Goal: Find specific page/section: Find specific page/section

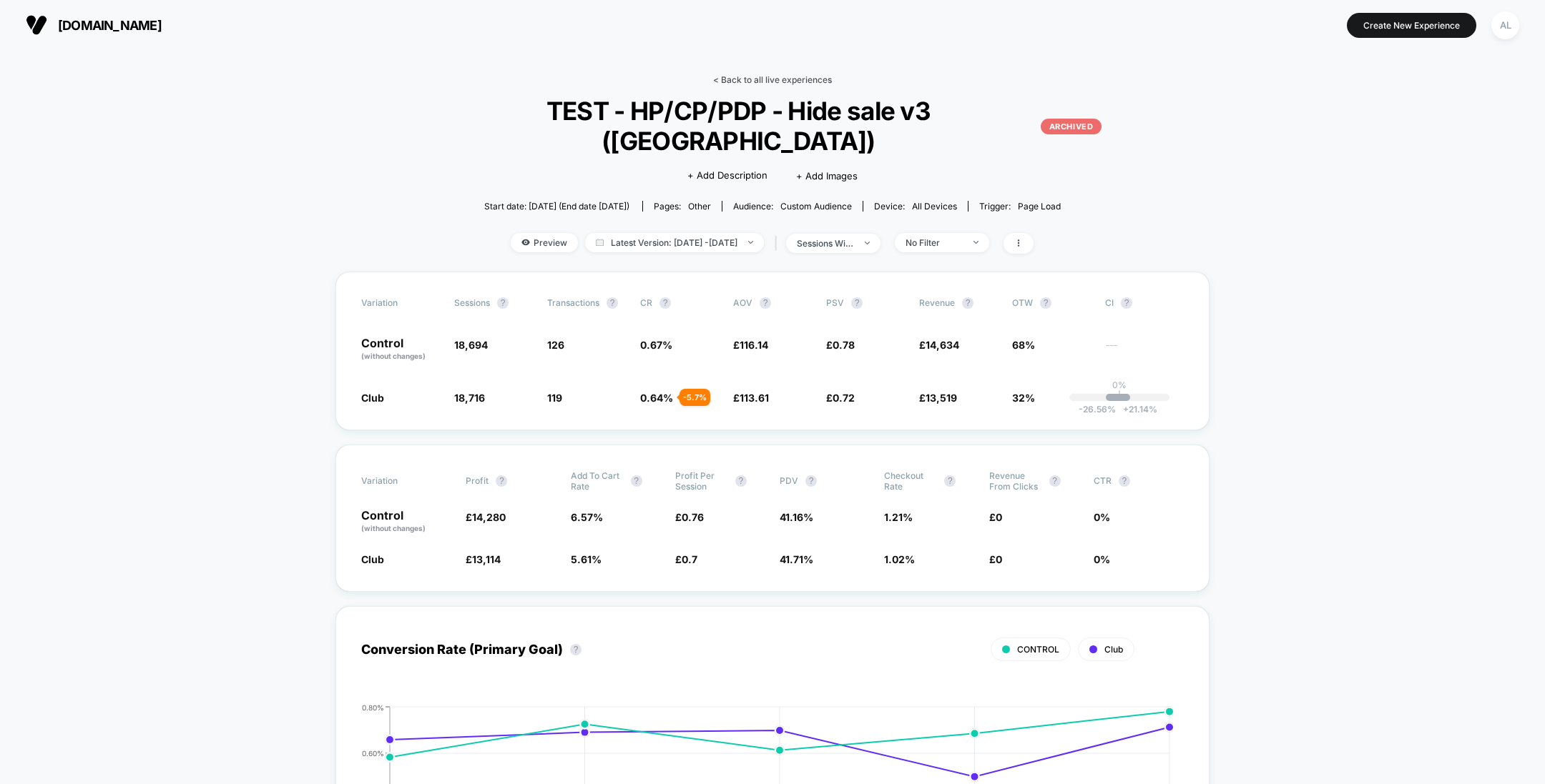
click at [731, 75] on link "< Back to all live experiences" at bounding box center [772, 79] width 119 height 11
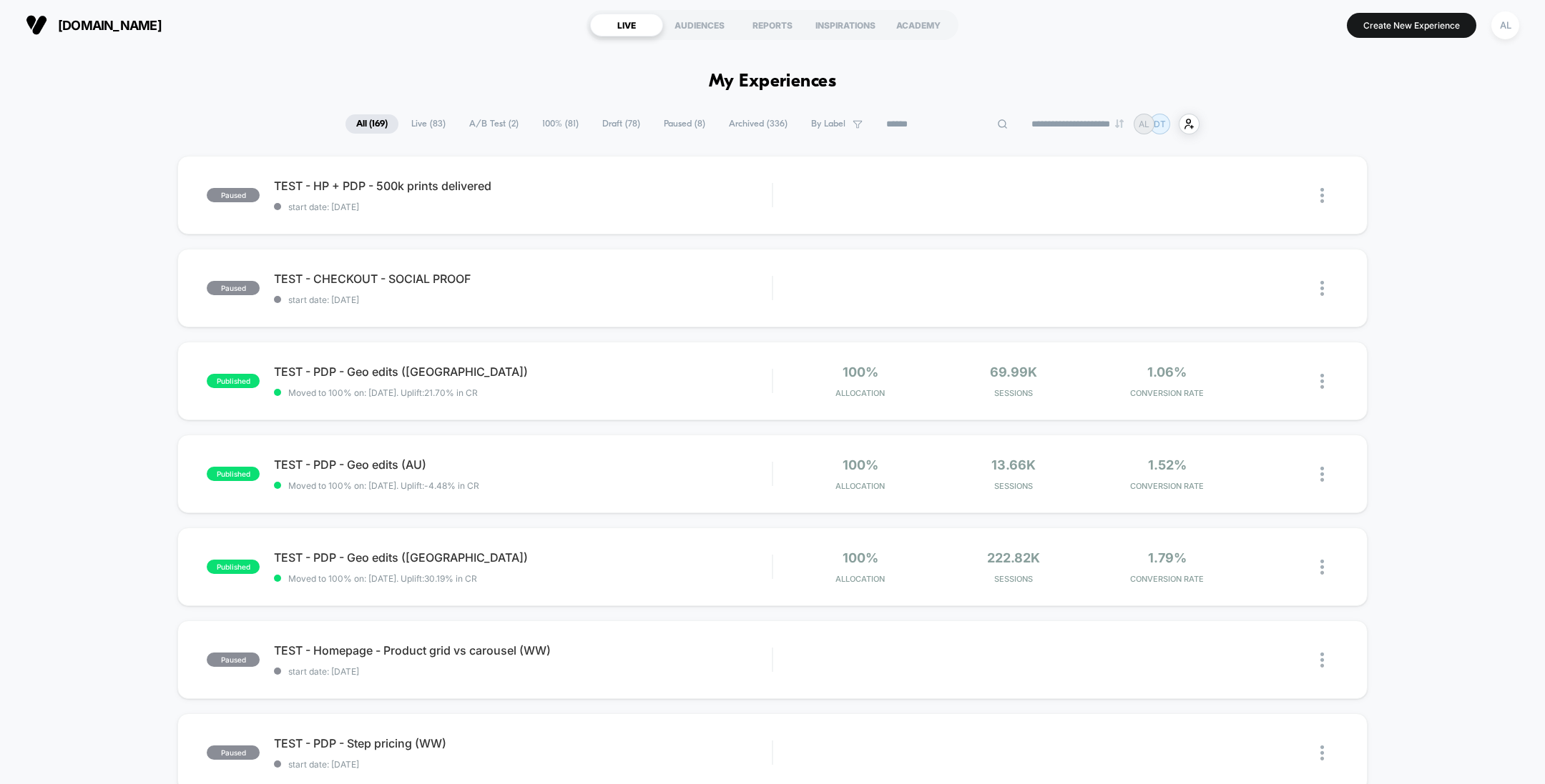
click at [940, 121] on input at bounding box center [947, 124] width 143 height 17
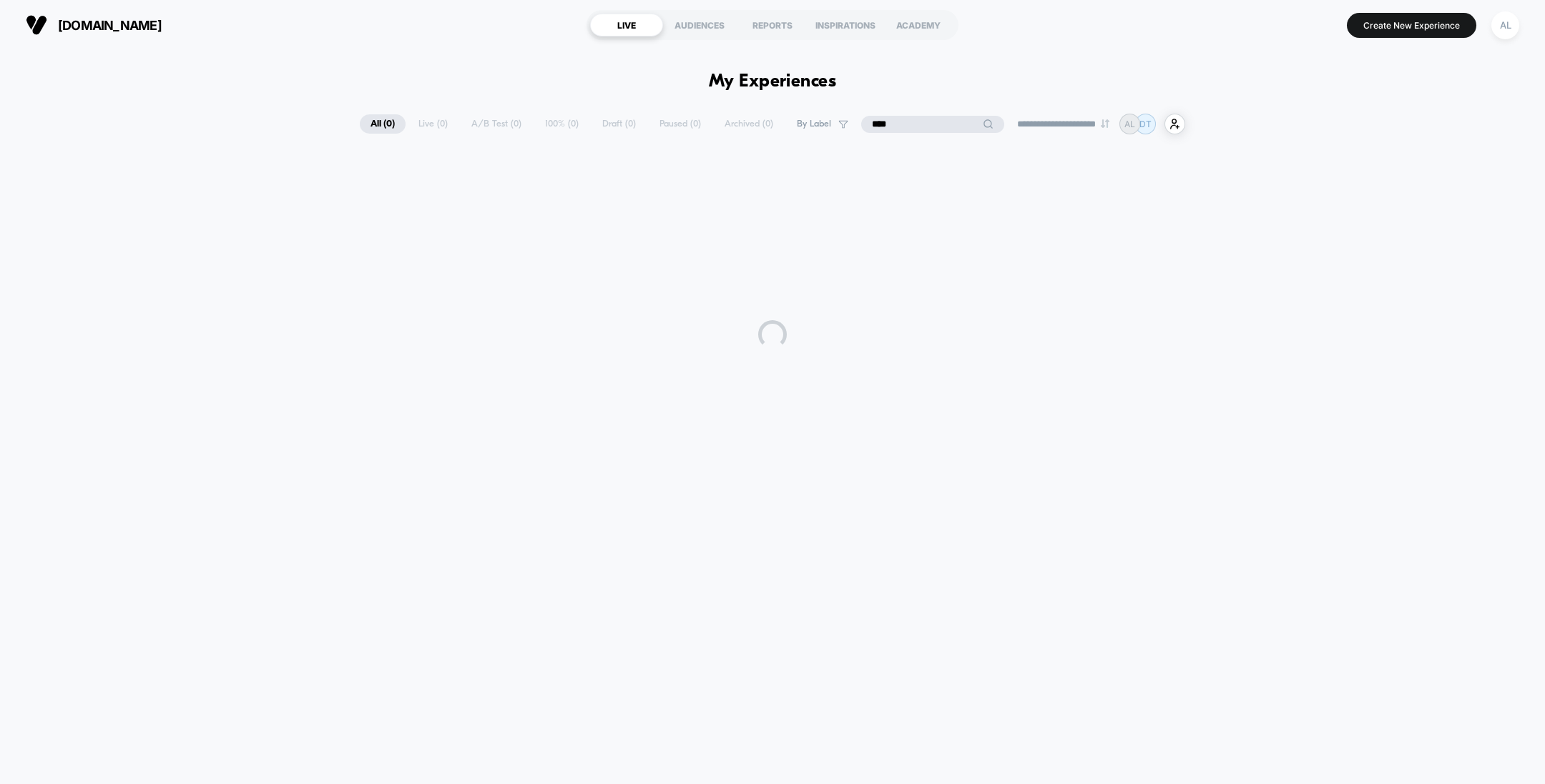
type input "****"
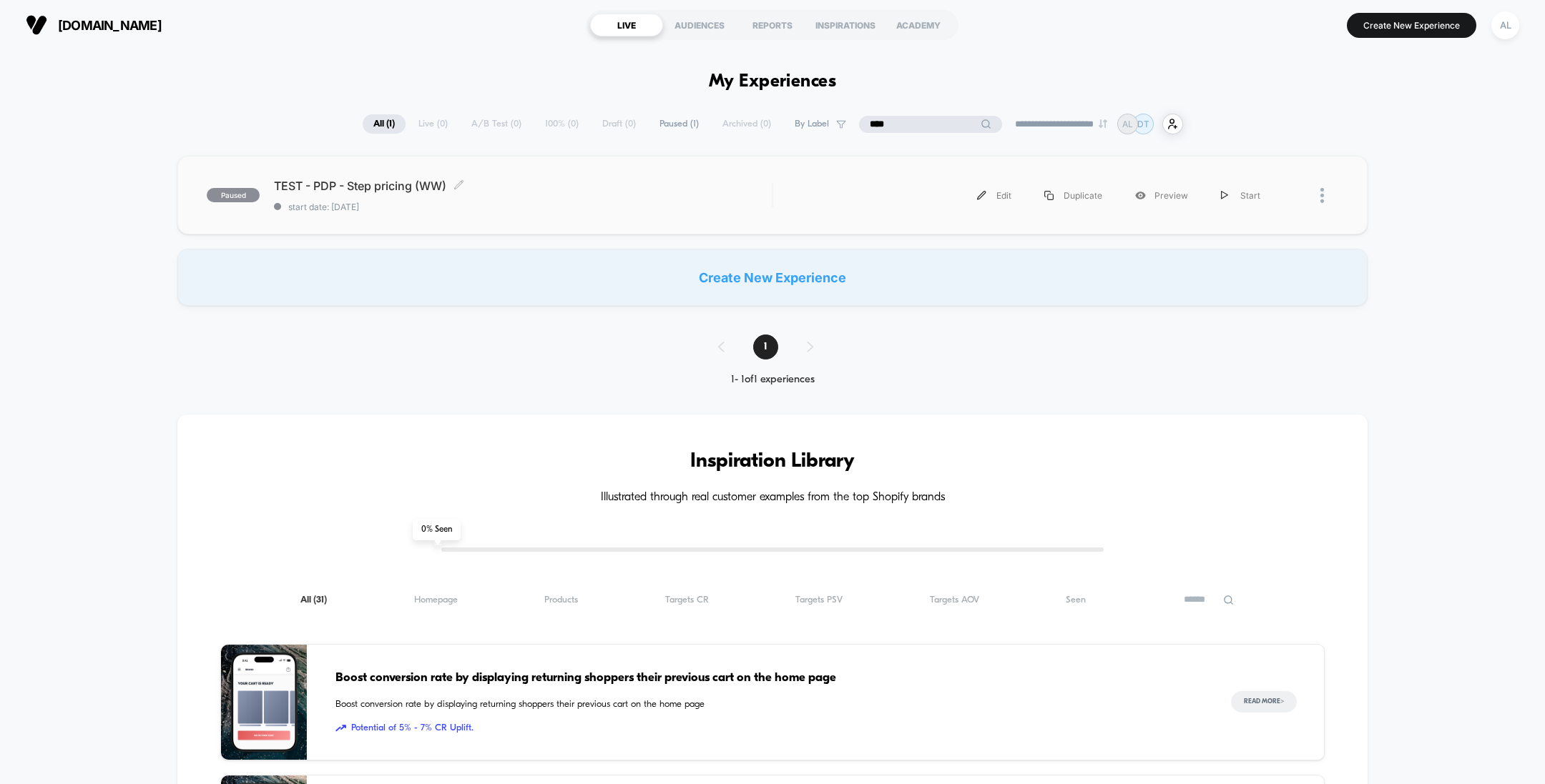
click at [571, 194] on div "TEST - PDP - Step pricing (WW) Click to edit experience details Click to edit e…" at bounding box center [522, 196] width 497 height 34
